Goal: Transaction & Acquisition: Purchase product/service

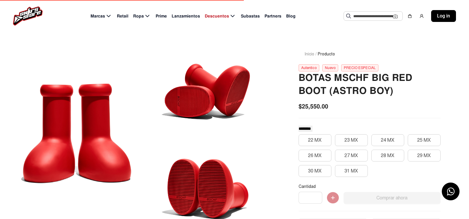
scroll to position [30, 0]
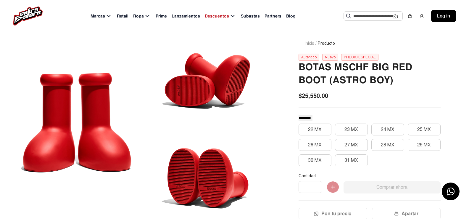
drag, startPoint x: 331, startPoint y: 89, endPoint x: 327, endPoint y: 90, distance: 4.2
click at [327, 90] on div "Botas Mschf Big Red Boot (astro Boy) $25,550.00 ******** ******** ********* 22 …" at bounding box center [369, 184] width 142 height 247
click at [377, 147] on button "28 MX" at bounding box center [387, 145] width 33 height 12
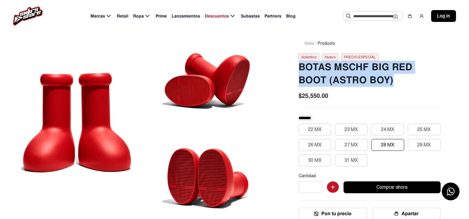
drag, startPoint x: 298, startPoint y: 68, endPoint x: 399, endPoint y: 82, distance: 102.1
click at [399, 82] on h2 "Botas Mschf Big Red Boot (astro Boy)" at bounding box center [369, 74] width 142 height 26
click at [398, 84] on h2 "Botas Mschf Big Red Boot (astro Boy)" at bounding box center [369, 74] width 142 height 26
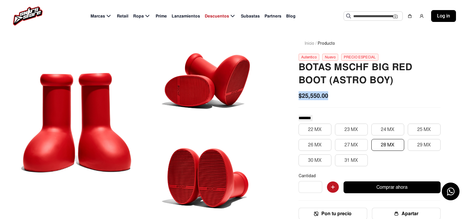
drag, startPoint x: 329, startPoint y: 97, endPoint x: 288, endPoint y: 92, distance: 40.9
click at [288, 92] on div "Inicio / Producto Autentico Nuevo PRECIO ESPECIAL Botas Mschf Big Red Boot (ast…" at bounding box center [369, 170] width 170 height 289
click at [361, 104] on div "Botas Mschf Big Red Boot (astro Boy) $25,550.00 ******** ******** ********* 22 …" at bounding box center [369, 184] width 142 height 247
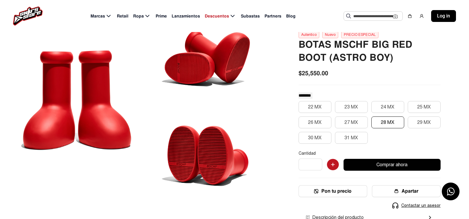
scroll to position [0, 0]
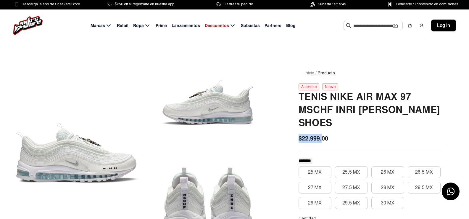
drag, startPoint x: 299, startPoint y: 119, endPoint x: 326, endPoint y: 120, distance: 26.3
click at [325, 120] on div "Tenis Nike Air Max 97 Mschf Inri Jesus Shoes $22,999.00 ******** ******** *****…" at bounding box center [369, 220] width 142 height 260
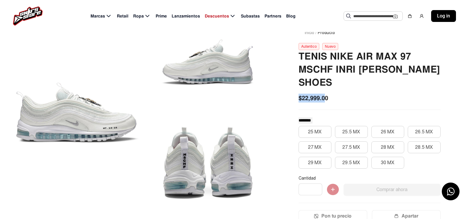
scroll to position [30, 0]
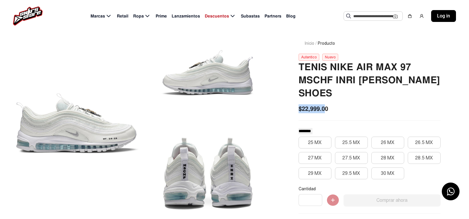
click at [318, 104] on span "$22,999.00" at bounding box center [313, 108] width 30 height 9
drag, startPoint x: 330, startPoint y: 96, endPoint x: 326, endPoint y: 96, distance: 4.2
click at [329, 104] on div "$22,999.00" at bounding box center [369, 108] width 142 height 9
click at [359, 152] on button "27.5 MX" at bounding box center [351, 158] width 33 height 12
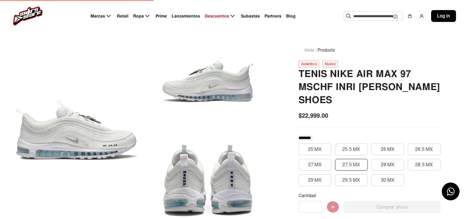
scroll to position [30, 0]
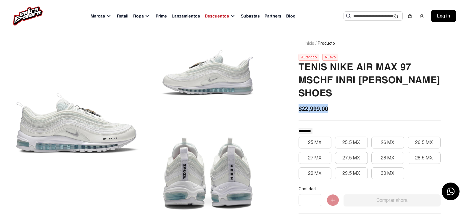
drag, startPoint x: 298, startPoint y: 95, endPoint x: 328, endPoint y: 96, distance: 30.5
click at [328, 96] on div "Inicio / Producto Autentico Nuevo Tenis Nike Air Max 97 Mschf Inri Jesus Shoes …" at bounding box center [369, 177] width 170 height 302
click at [329, 104] on div "$22,999.00" at bounding box center [369, 108] width 142 height 9
click at [347, 152] on button "27.5 MX" at bounding box center [351, 158] width 33 height 12
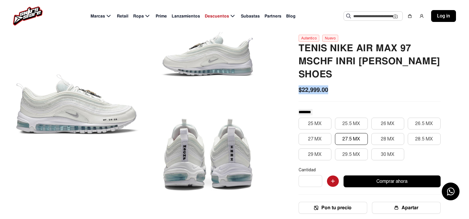
scroll to position [59, 0]
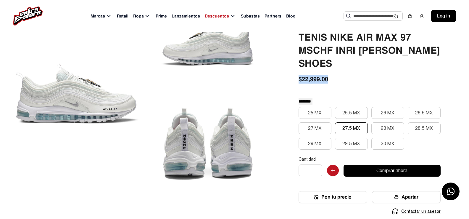
click at [367, 164] on button "Comprar ahora" at bounding box center [391, 170] width 97 height 12
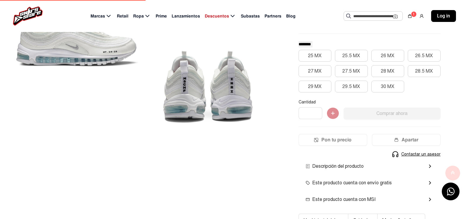
scroll to position [148, 0]
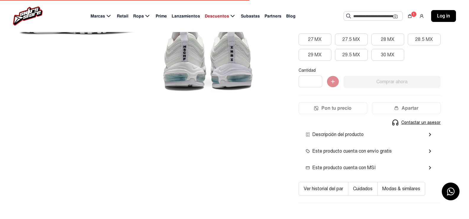
click at [420, 164] on div "Este producto cuenta con MSI chevron_right" at bounding box center [369, 167] width 128 height 7
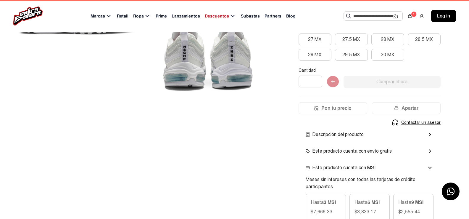
scroll to position [177, 0]
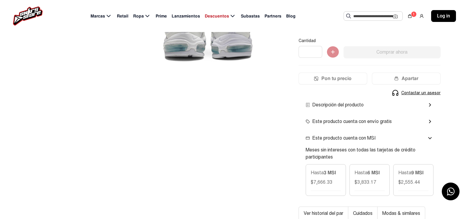
drag, startPoint x: 396, startPoint y: 168, endPoint x: 426, endPoint y: 169, distance: 30.2
click at [426, 169] on div "Hasta 9 MSI $2,555.44" at bounding box center [413, 180] width 40 height 32
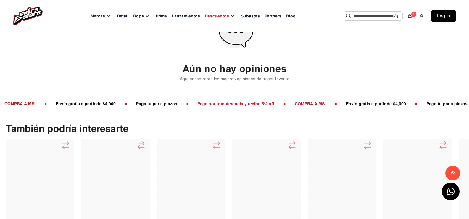
scroll to position [621, 0]
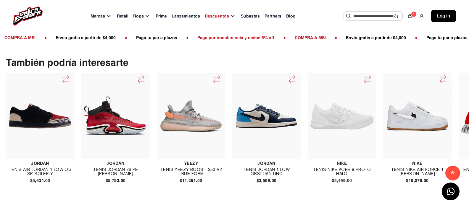
click at [45, 167] on h4 "Tenis Air Jordan 1 Low Og Sp Solefly" at bounding box center [40, 171] width 68 height 8
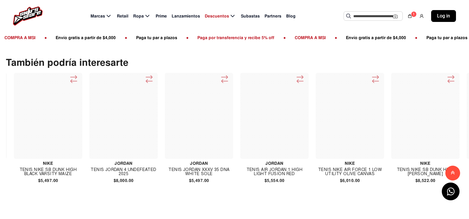
scroll to position [0, 3071]
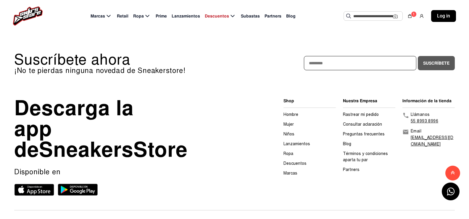
click at [457, 173] on div at bounding box center [452, 172] width 11 height 10
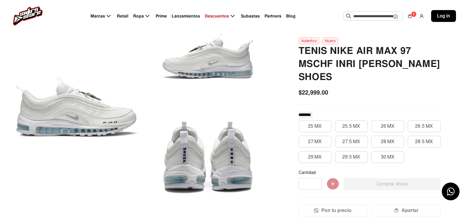
scroll to position [59, 0]
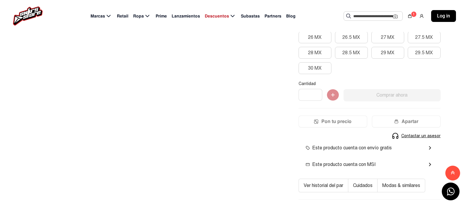
scroll to position [30, 0]
